Goal: Task Accomplishment & Management: Use online tool/utility

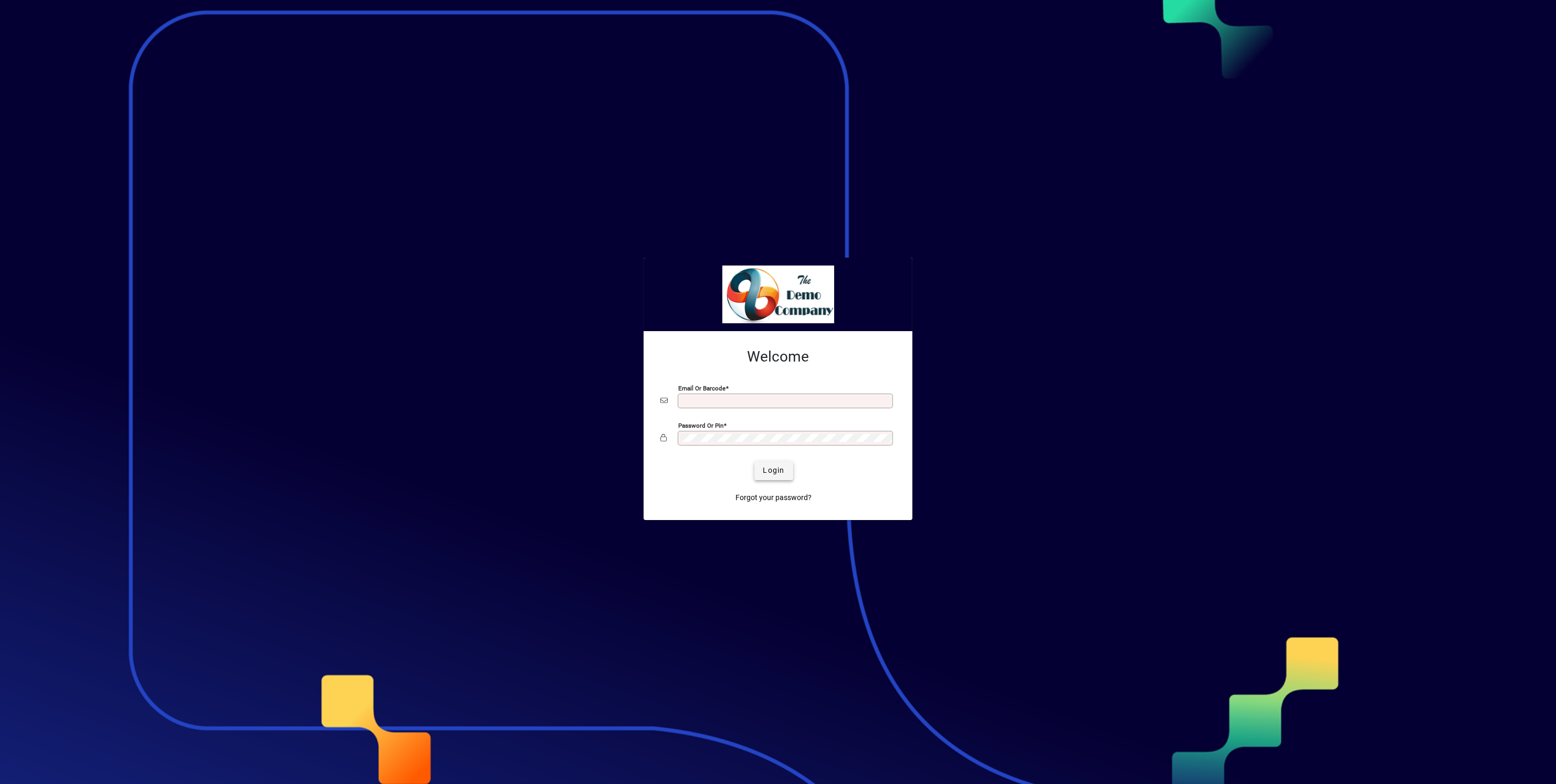
type input "**********"
click at [769, 472] on span "Login" at bounding box center [773, 470] width 21 height 11
click at [870, 14] on span "button" at bounding box center [868, 16] width 25 height 25
